Goal: Task Accomplishment & Management: Manage account settings

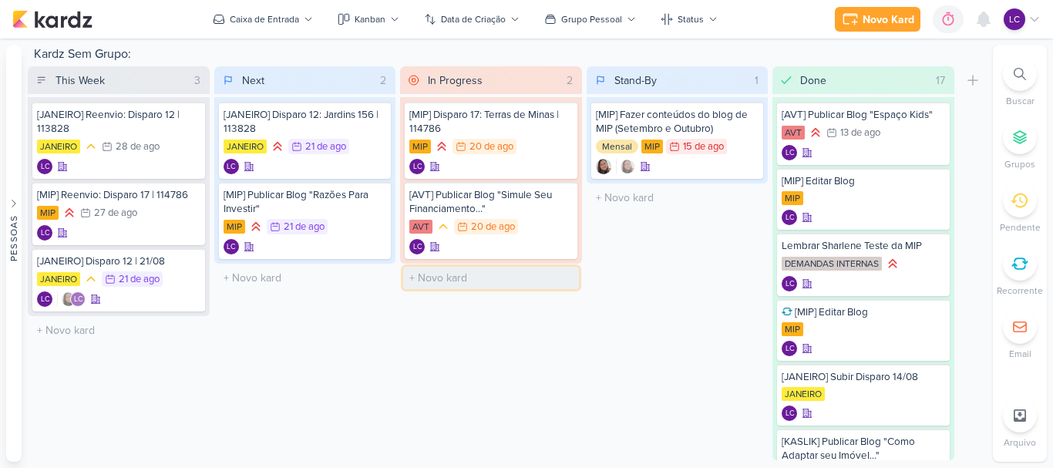
click at [445, 274] on input "text" at bounding box center [491, 278] width 176 height 22
type input "[MIP] Fazer e-mails da semana que vem"
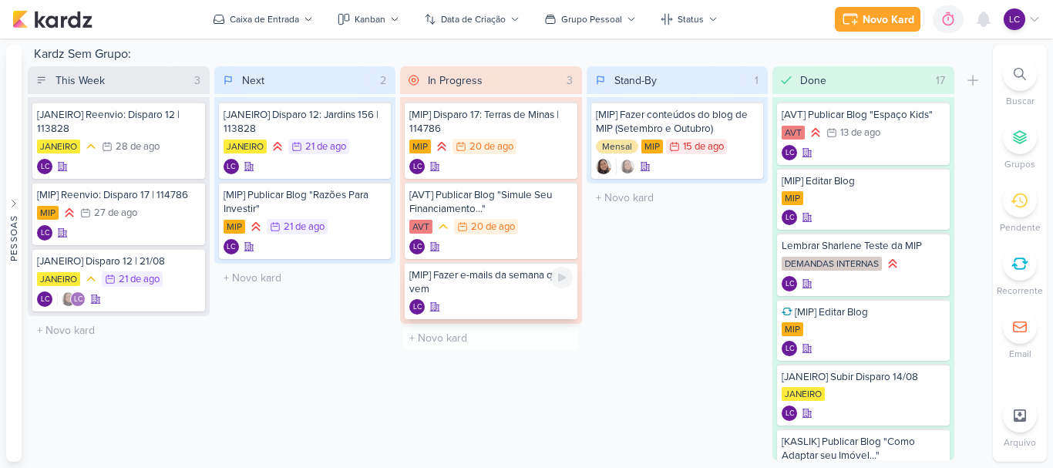
click at [509, 278] on div "[MIP] Fazer e-mails da semana que vem" at bounding box center [490, 282] width 163 height 28
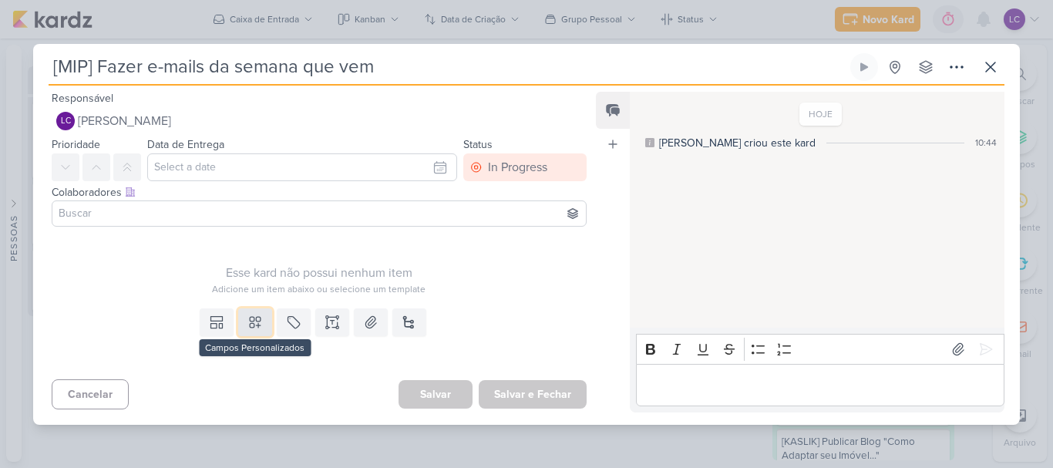
click at [263, 322] on button at bounding box center [255, 322] width 34 height 28
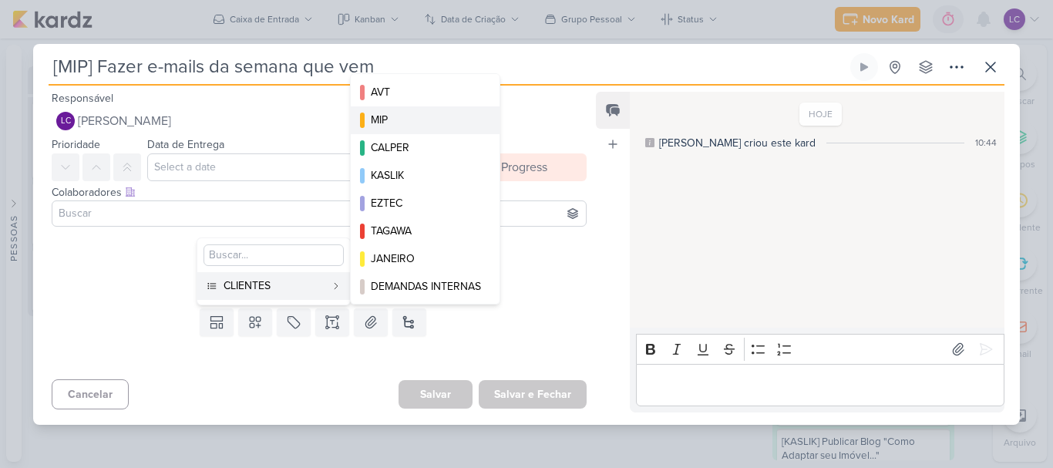
click at [424, 109] on button "MIP" at bounding box center [425, 120] width 149 height 28
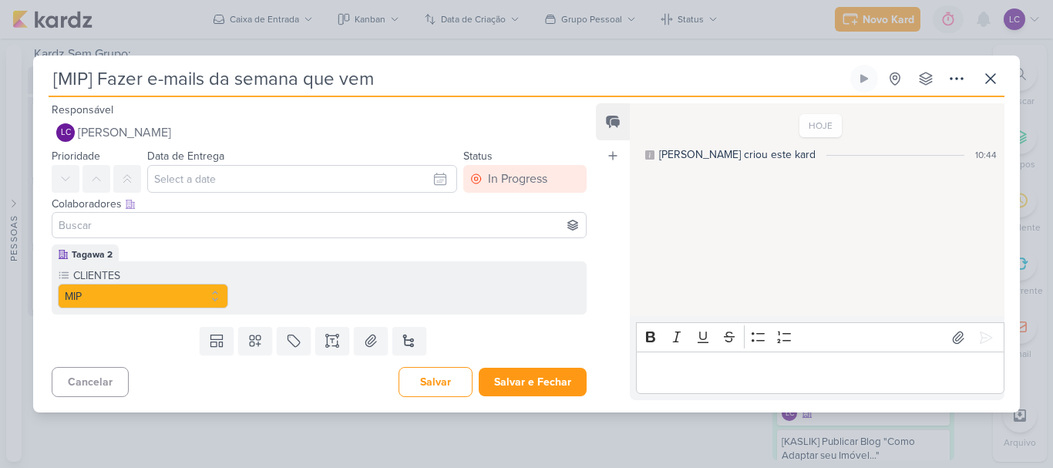
click at [458, 347] on div "Templates Campos Personalizados CLIENTES AVT MIP CALPER KASLIK" at bounding box center [313, 341] width 560 height 40
click at [442, 368] on button "Salvar" at bounding box center [436, 382] width 74 height 30
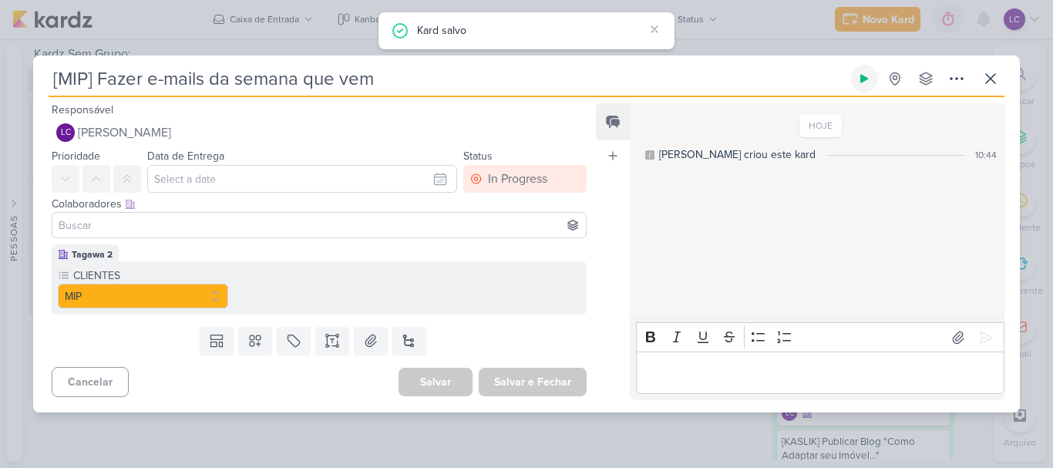
click at [865, 76] on icon at bounding box center [864, 78] width 12 height 12
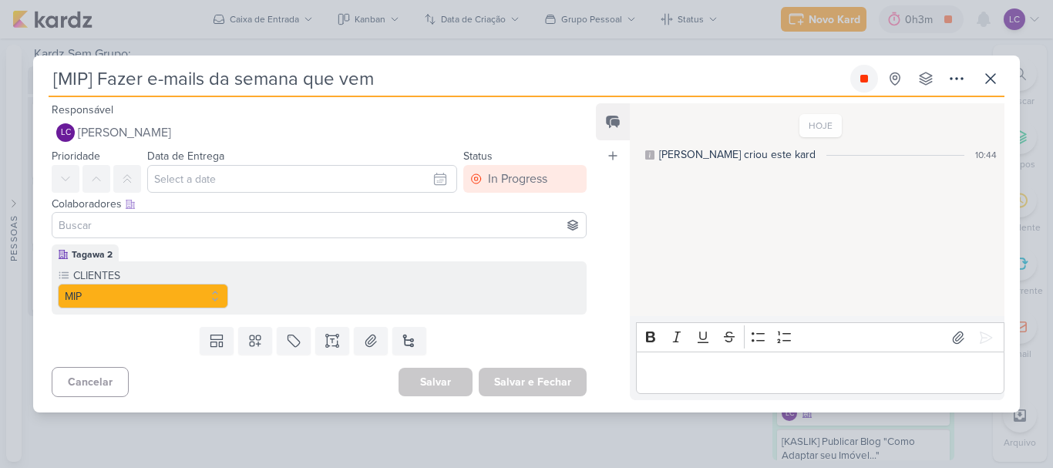
click at [864, 79] on icon at bounding box center [864, 79] width 8 height 8
click at [1004, 73] on div "[MIP] Fazer e-mails da semana que vem Criado por mim nenhum grupo disponível" at bounding box center [526, 239] width 987 height 348
click at [1001, 76] on button at bounding box center [991, 79] width 28 height 28
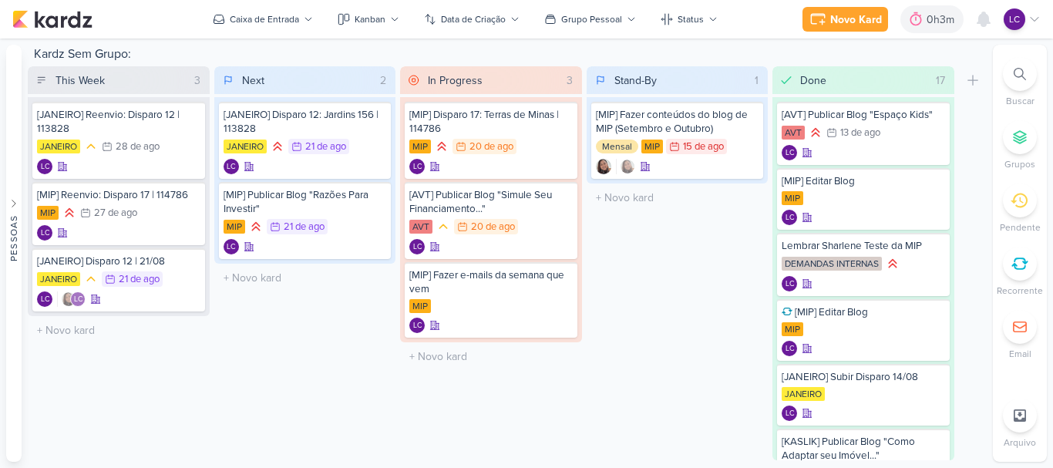
click at [1035, 19] on icon at bounding box center [1034, 19] width 12 height 12
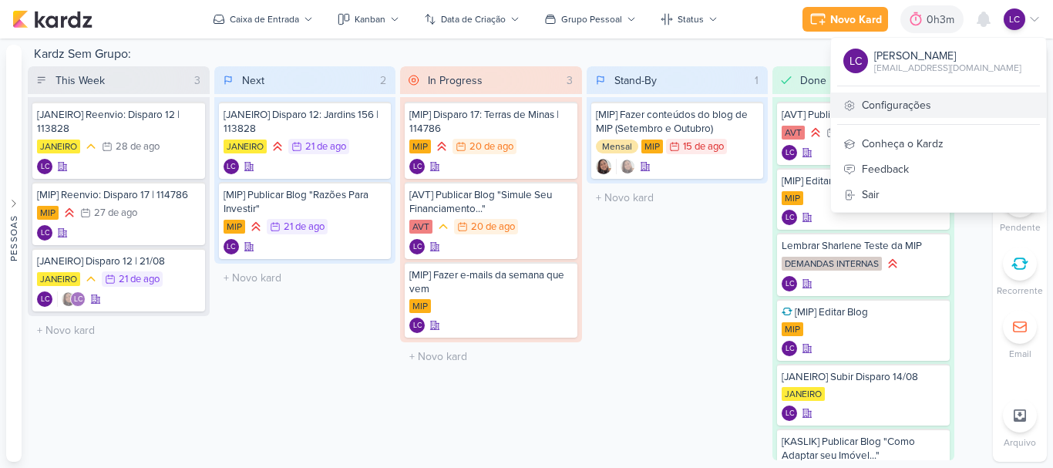
click at [919, 93] on link "Configurações" at bounding box center [938, 105] width 215 height 25
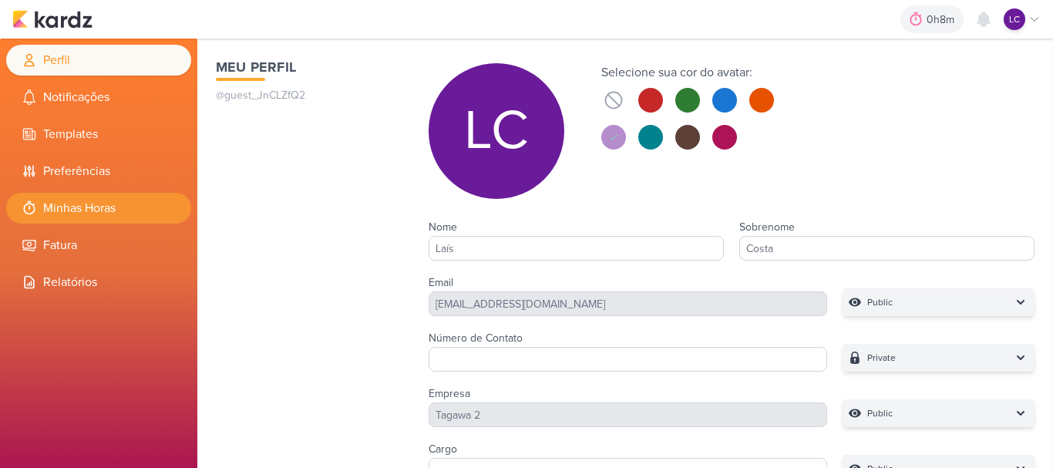
click at [86, 193] on li "Minhas Horas" at bounding box center [98, 208] width 185 height 31
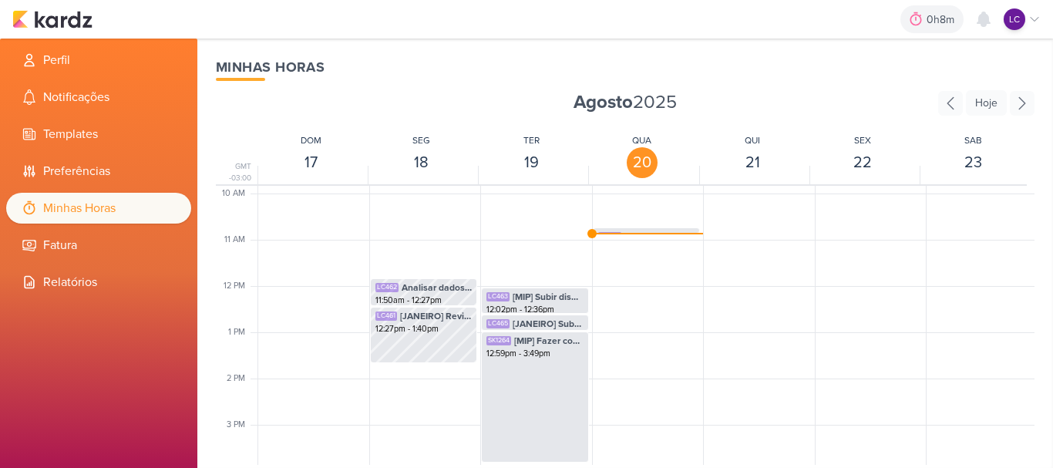
scroll to position [441, 0]
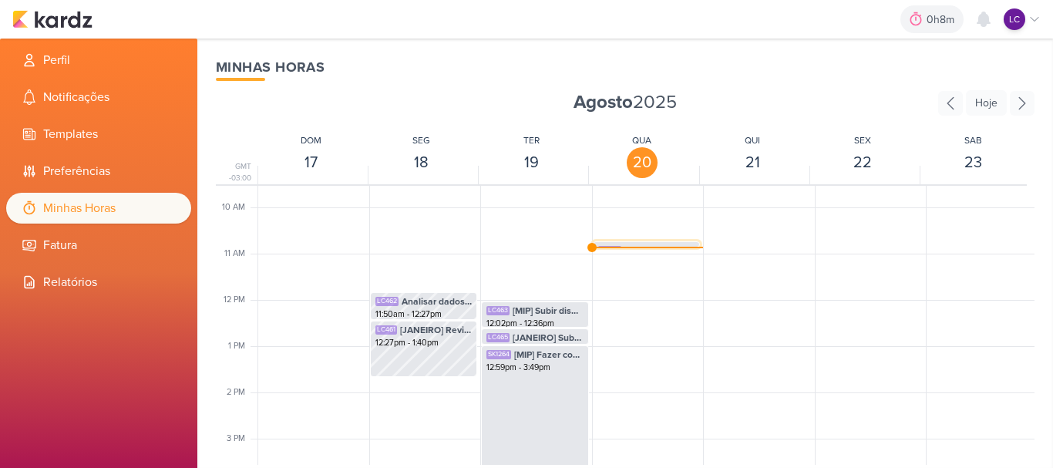
click at [638, 245] on span "[MIP] Fazer e-mails da semana que vem" at bounding box center [659, 251] width 71 height 14
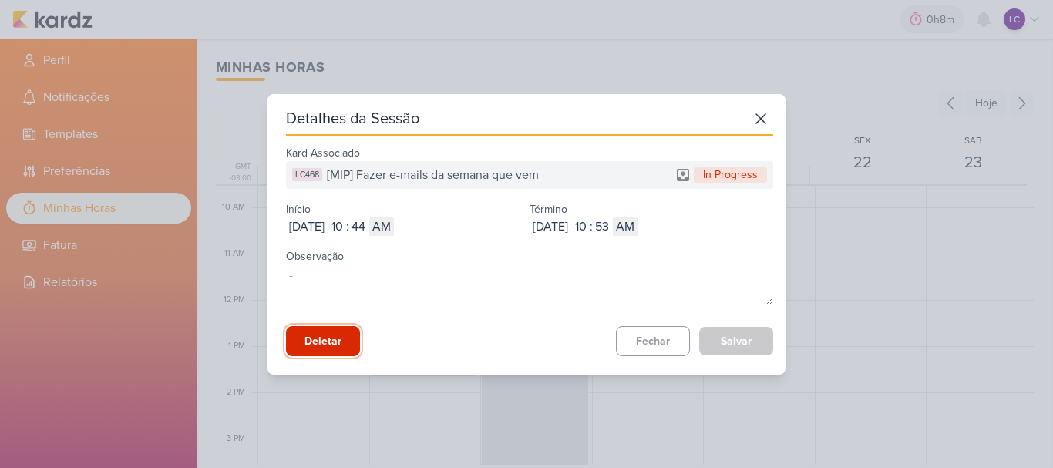
click at [349, 328] on button "Deletar" at bounding box center [323, 341] width 74 height 30
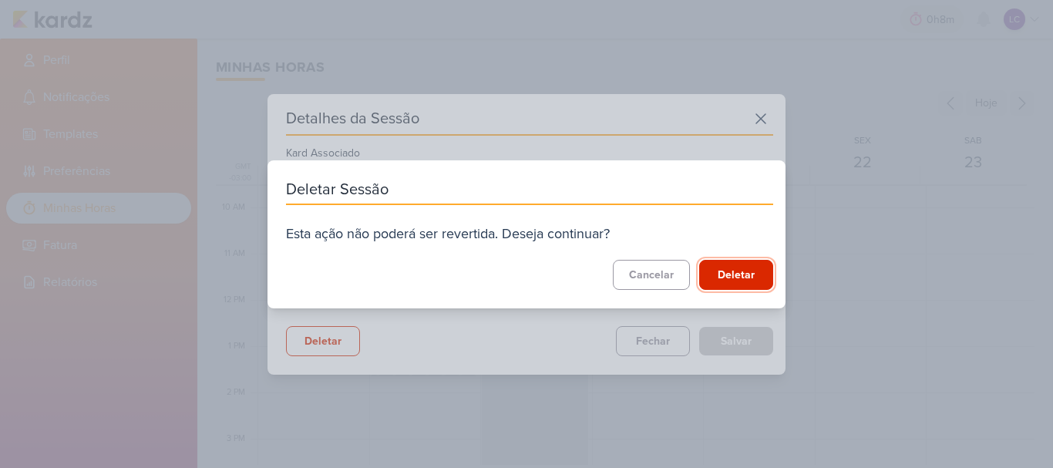
click at [746, 272] on button "Deletar" at bounding box center [736, 275] width 74 height 30
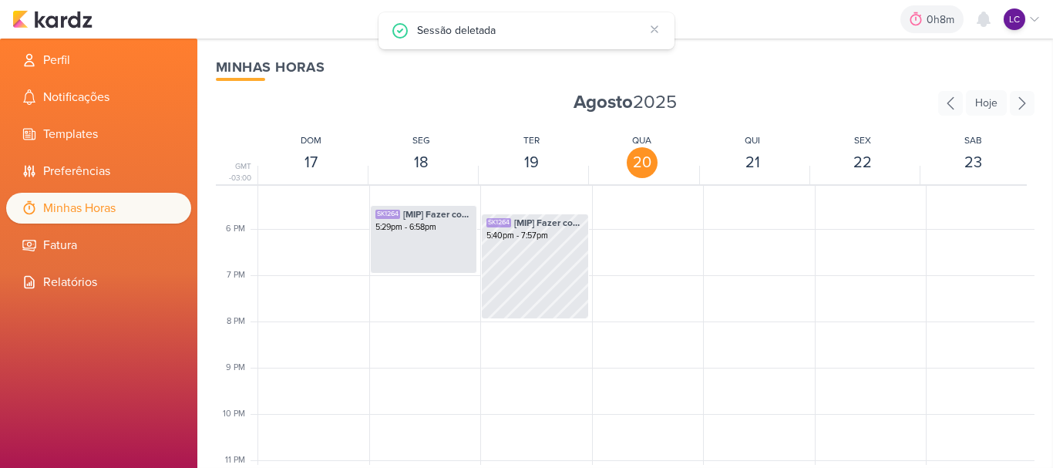
scroll to position [826, 0]
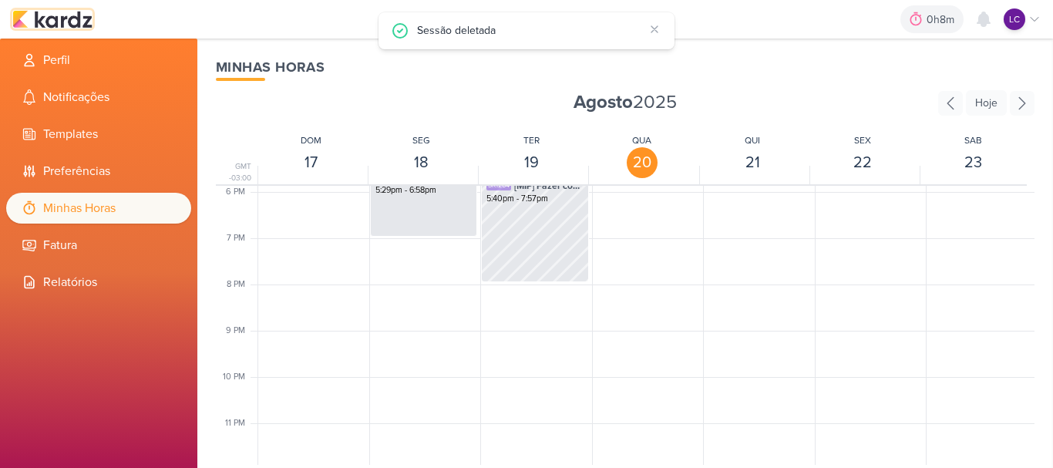
click at [57, 23] on img at bounding box center [52, 19] width 80 height 19
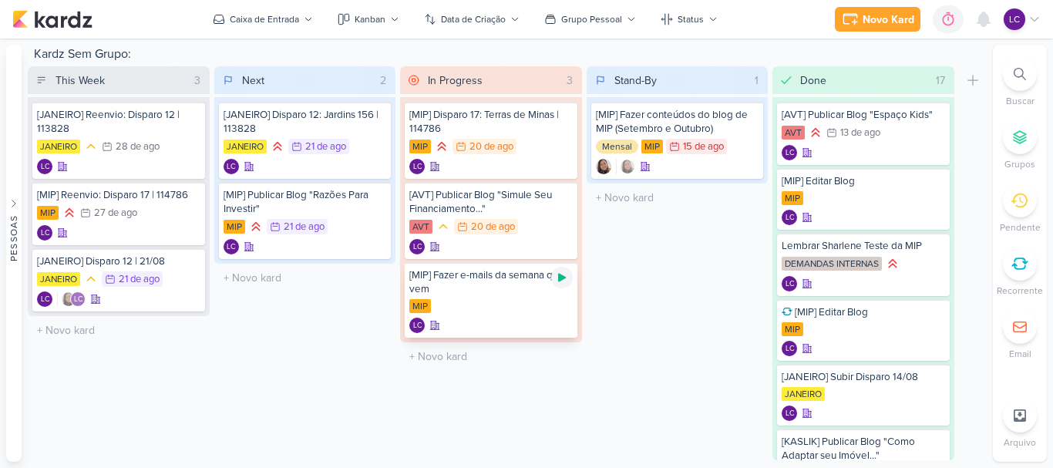
click at [566, 272] on icon at bounding box center [562, 277] width 12 height 12
